Goal: Information Seeking & Learning: Find specific page/section

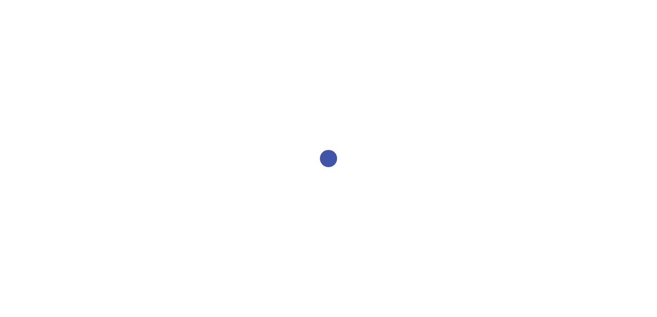
click at [432, 102] on div at bounding box center [328, 158] width 657 height 317
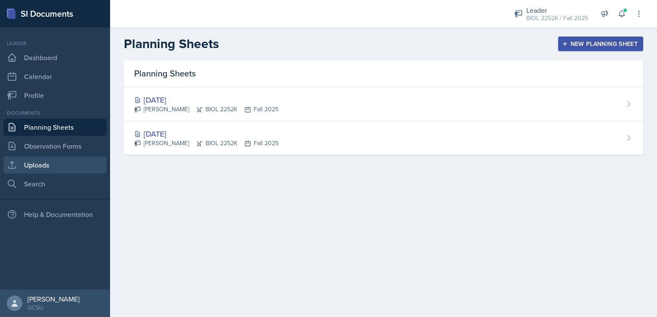
click at [47, 162] on link "Uploads" at bounding box center [54, 165] width 103 height 17
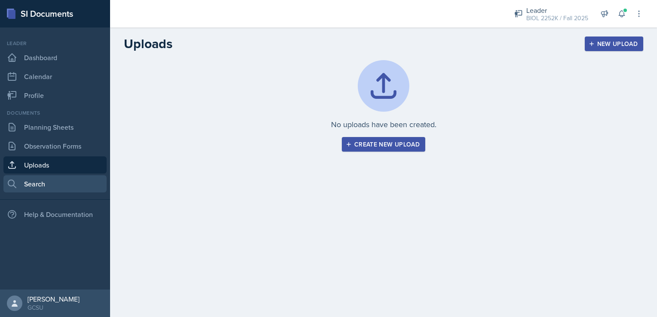
click at [47, 178] on link "Search" at bounding box center [54, 183] width 103 height 17
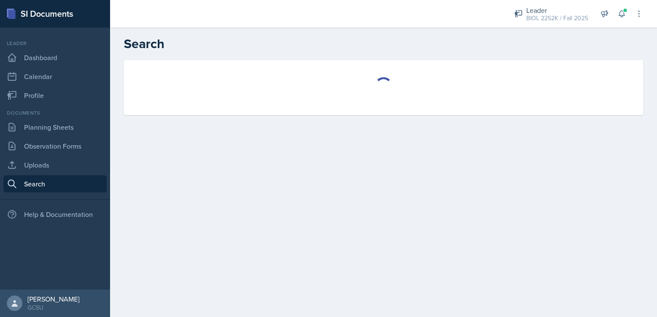
select select "all"
select select "1"
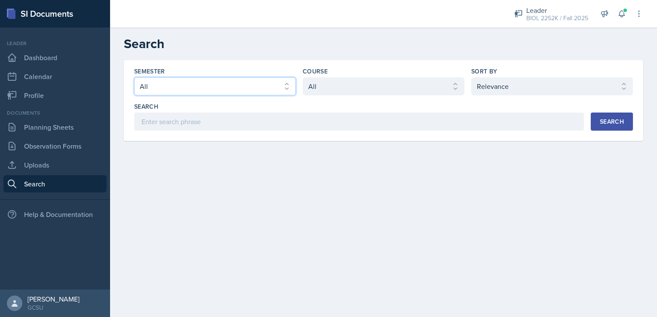
click at [241, 90] on select "Select semester All Fall 2025 Spring 2025 Fall 2024 Spring 2024 Fall 2023 Sprin…" at bounding box center [215, 86] width 162 height 18
select select "838c426c-7ba8-4b05-94c8-22f19dd4c5cc"
click at [134, 77] on select "Select semester All Fall 2025 Spring 2025 Fall 2024 Spring 2024 Fall 2023 Sprin…" at bounding box center [215, 86] width 162 height 18
click at [358, 85] on select "Select course All ACCT 3101 ACCT 3102 ASTR 1000 BIOL 1100 BIOL 1107 BIOL 1108 B…" at bounding box center [384, 86] width 162 height 18
select select "06a42934-aea8-4ddc-96e0-9f3b6242b8f8"
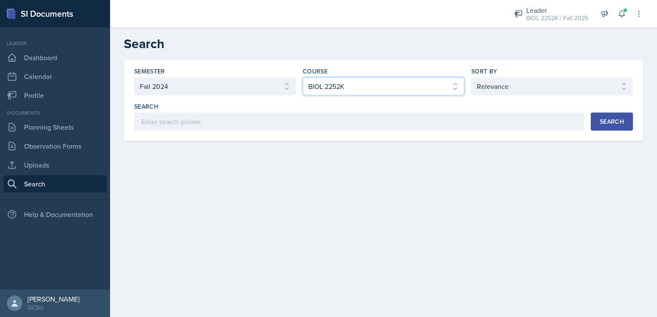
click at [303, 77] on select "Select course All ACCT 3101 ACCT 3102 ASTR 1000 BIOL 1100 BIOL 1107 BIOL 1108 B…" at bounding box center [384, 86] width 162 height 18
click at [618, 119] on div "Search" at bounding box center [612, 121] width 24 height 7
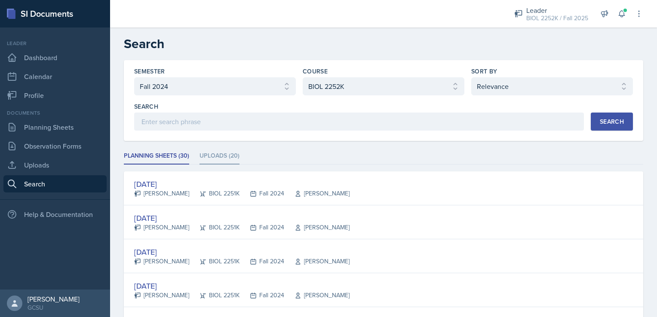
click at [204, 156] on li "Uploads (20)" at bounding box center [220, 156] width 40 height 17
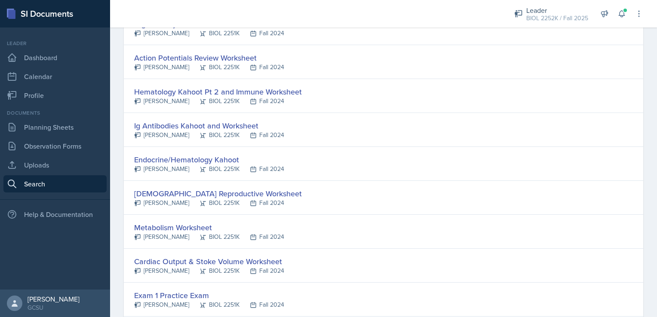
scroll to position [362, 0]
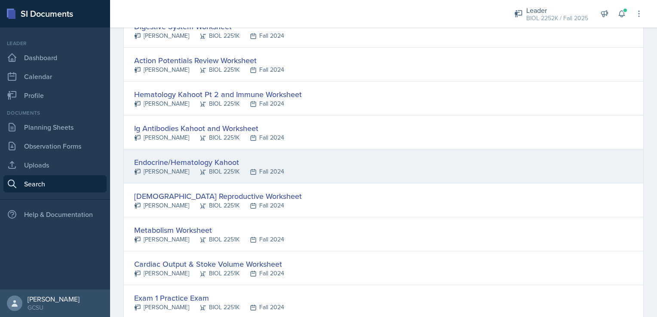
click at [189, 157] on div "Endocrine/Hematology Kahoot" at bounding box center [209, 163] width 150 height 12
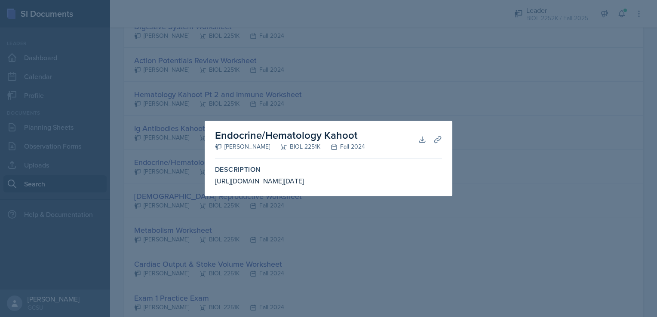
drag, startPoint x: 215, startPoint y: 176, endPoint x: 298, endPoint y: 194, distance: 84.4
click at [298, 190] on div "Description [URL][DOMAIN_NAME][DATE]" at bounding box center [329, 176] width 234 height 28
copy div "[URL][DOMAIN_NAME][DATE]"
click at [481, 130] on div at bounding box center [328, 158] width 657 height 317
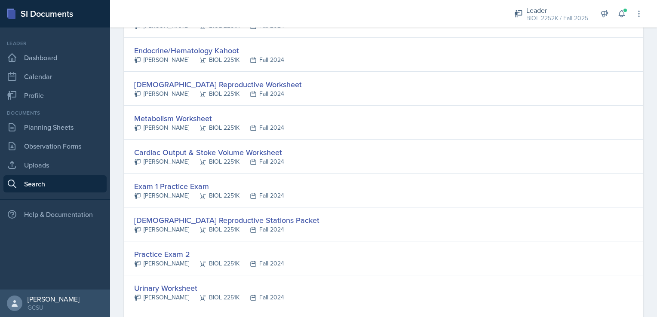
scroll to position [477, 0]
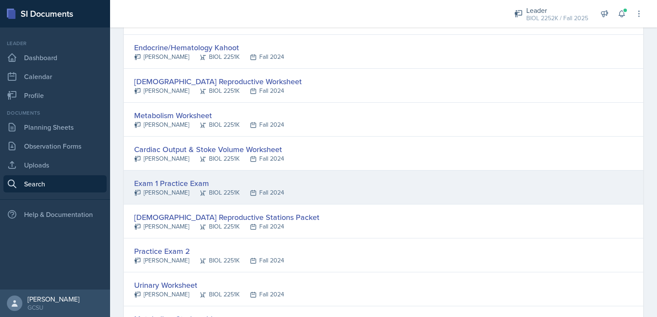
click at [251, 178] on div "Exam 1 Practice Exam" at bounding box center [209, 184] width 150 height 12
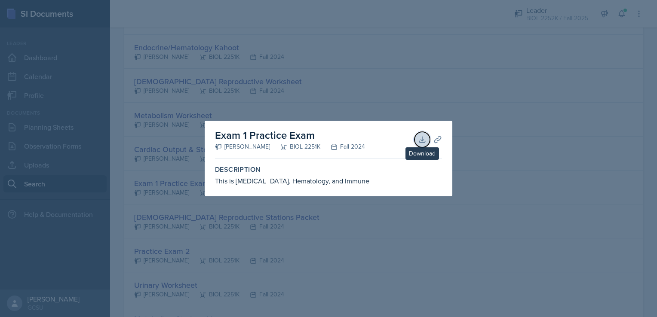
click at [422, 139] on icon at bounding box center [422, 140] width 6 height 6
